Goal: Transaction & Acquisition: Purchase product/service

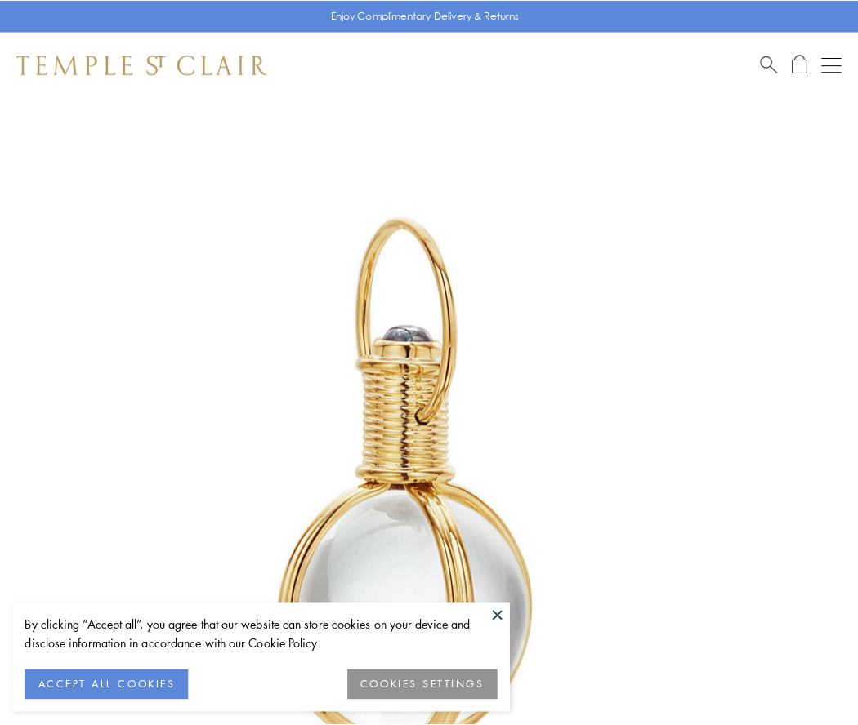
scroll to position [426, 0]
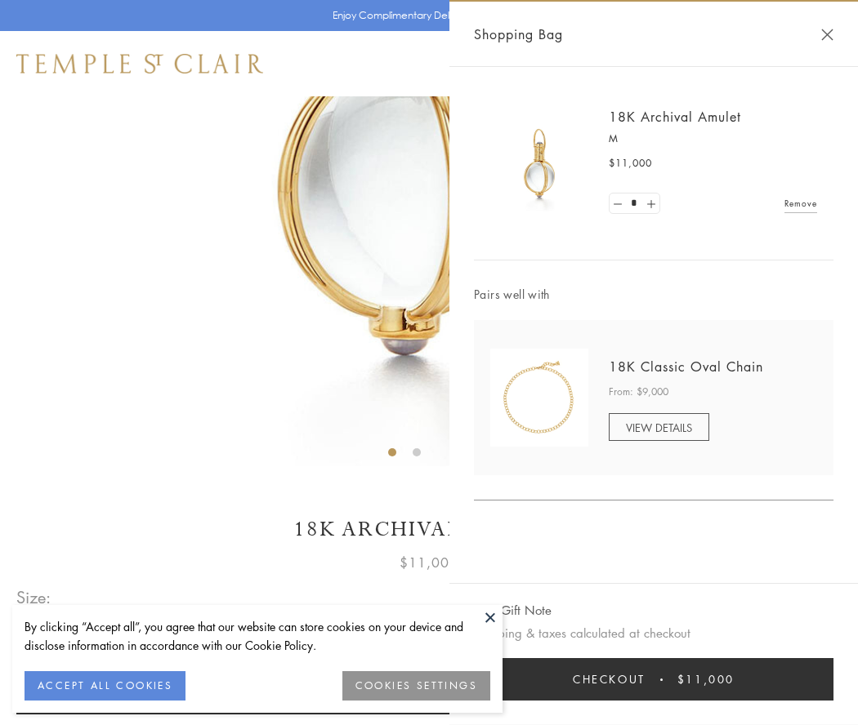
click at [654, 680] on button "Checkout $11,000" at bounding box center [653, 679] width 359 height 42
